Goal: Share content

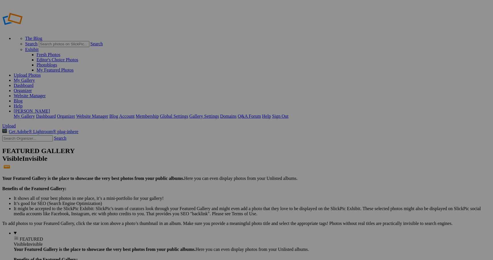
type input "[DATE] - [PERSON_NAME] and [PERSON_NAME]'s Wedding"
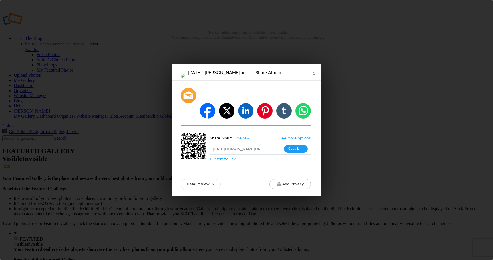
click at [305, 145] on button "Copy Link" at bounding box center [296, 148] width 24 height 7
click at [428, 137] on div "11th November 2025 - Kirsti and Maddie's Wedding Share Album × facebook twitter…" at bounding box center [246, 130] width 493 height 260
